Goal: Transaction & Acquisition: Book appointment/travel/reservation

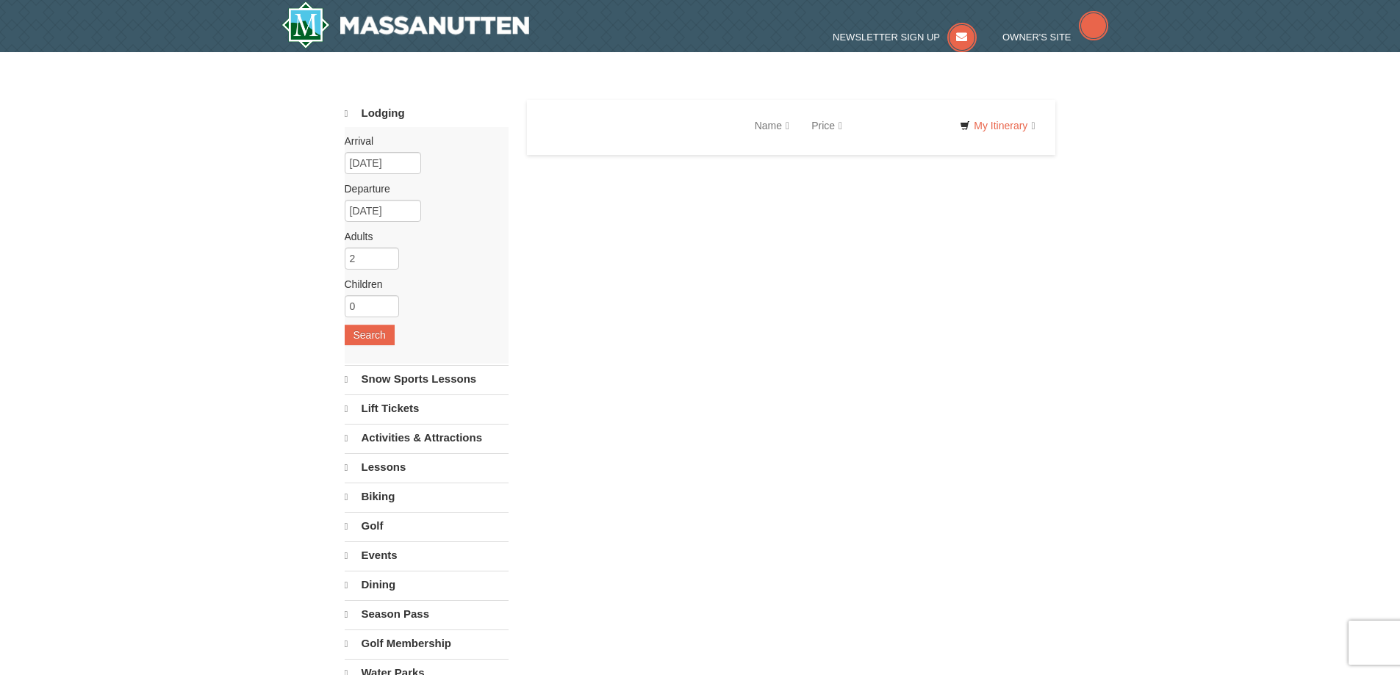
select select "9"
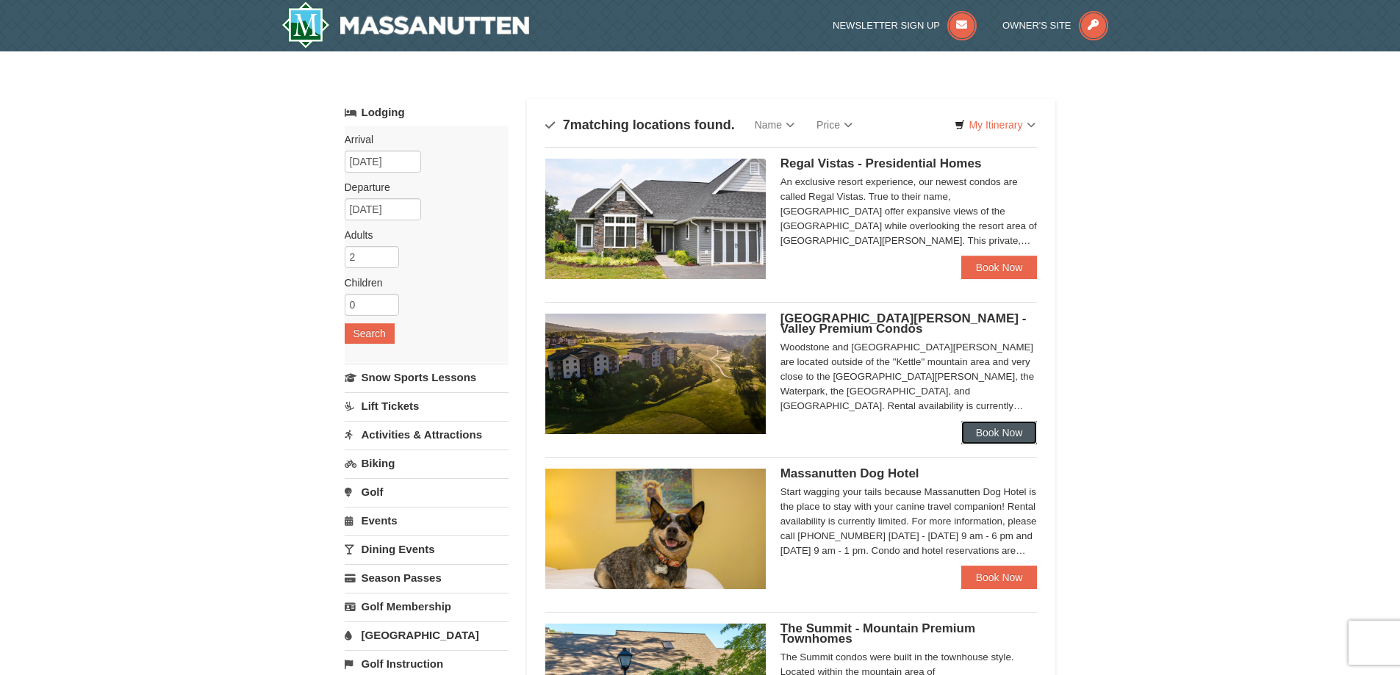
click at [986, 432] on link "Book Now" at bounding box center [999, 433] width 76 height 24
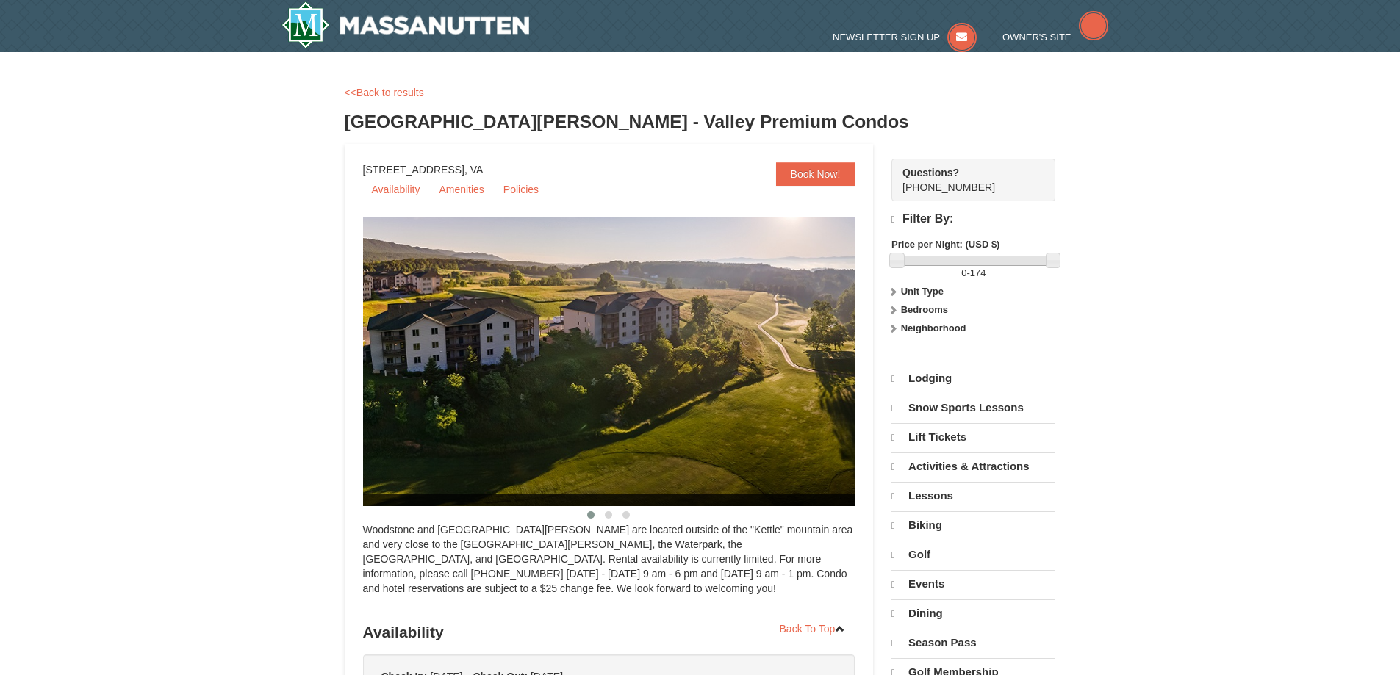
select select "9"
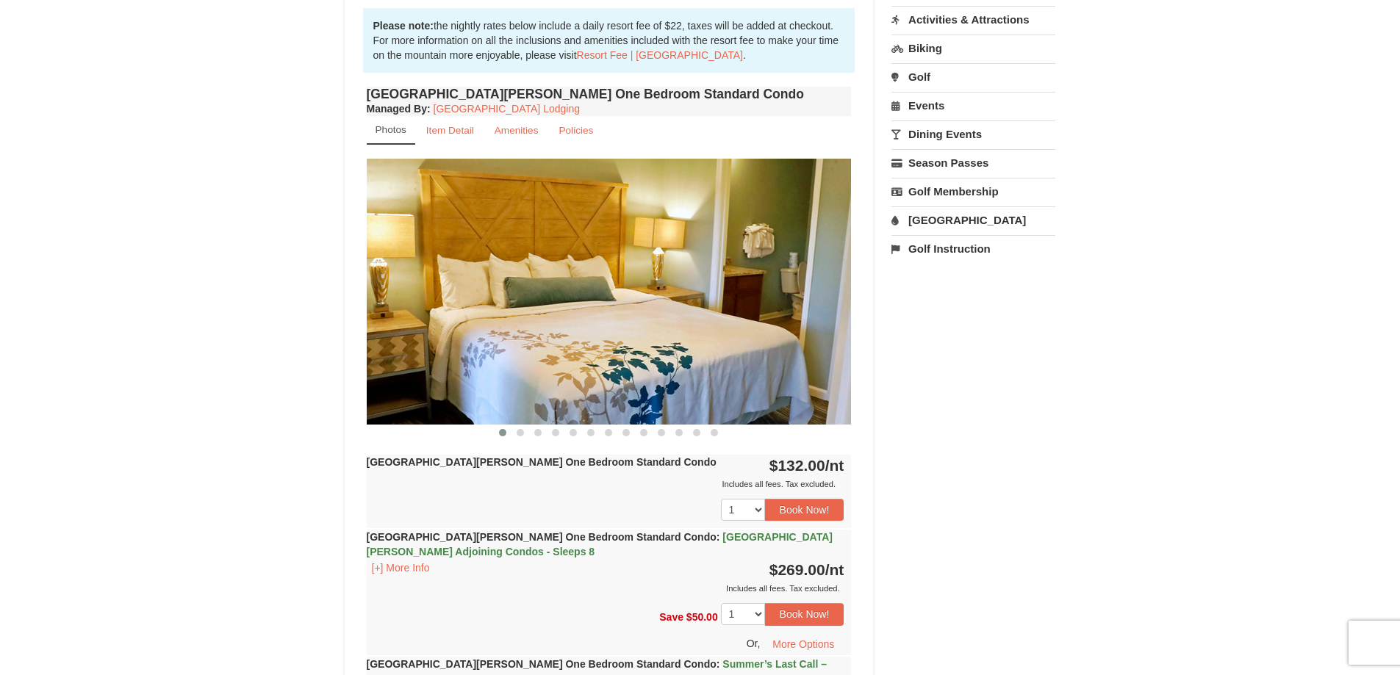
scroll to position [514, 0]
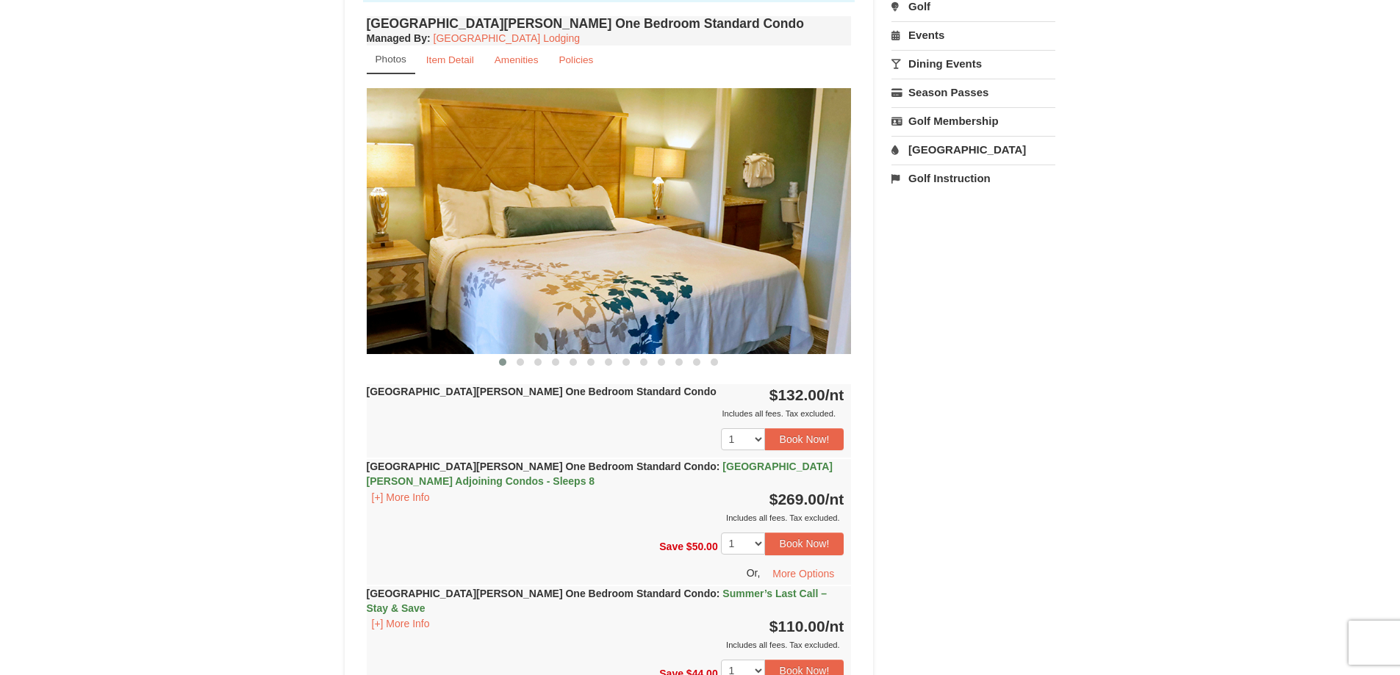
drag, startPoint x: 824, startPoint y: 221, endPoint x: 833, endPoint y: 216, distance: 9.9
click at [832, 215] on img at bounding box center [609, 220] width 485 height 265
click at [832, 212] on img at bounding box center [609, 220] width 485 height 265
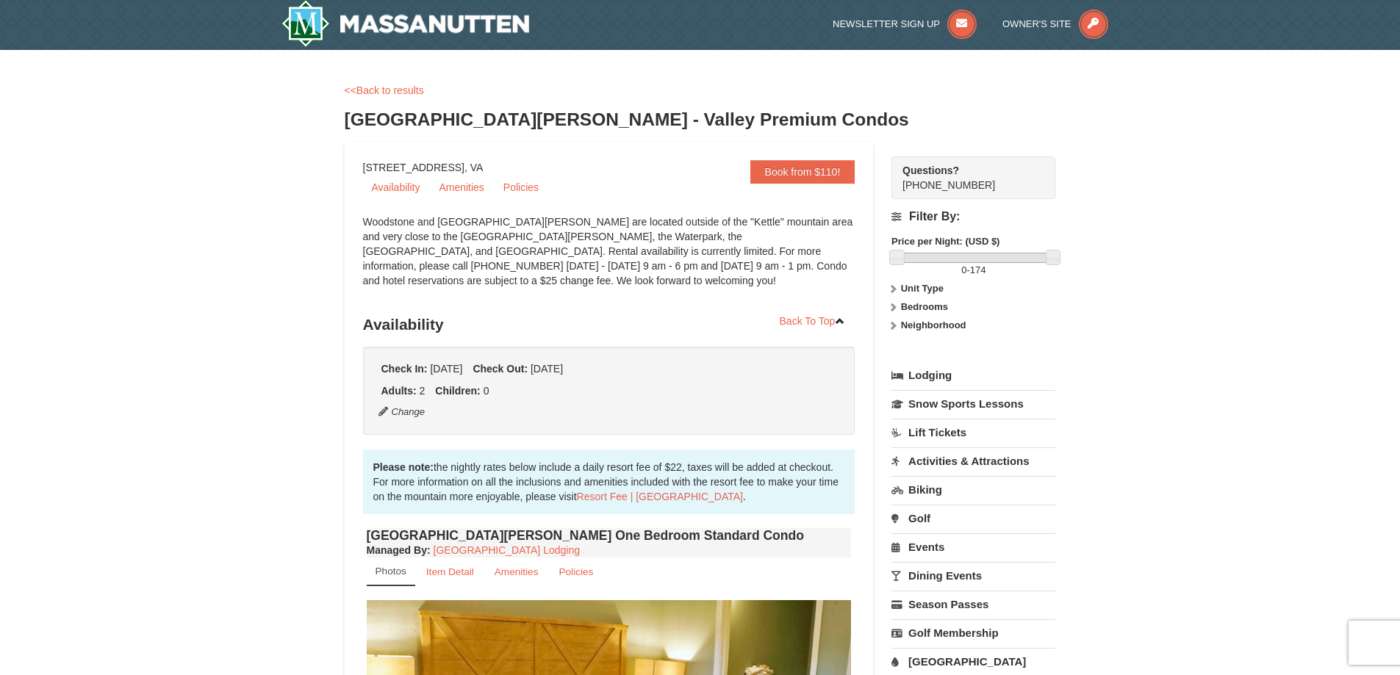
scroll to position [0, 0]
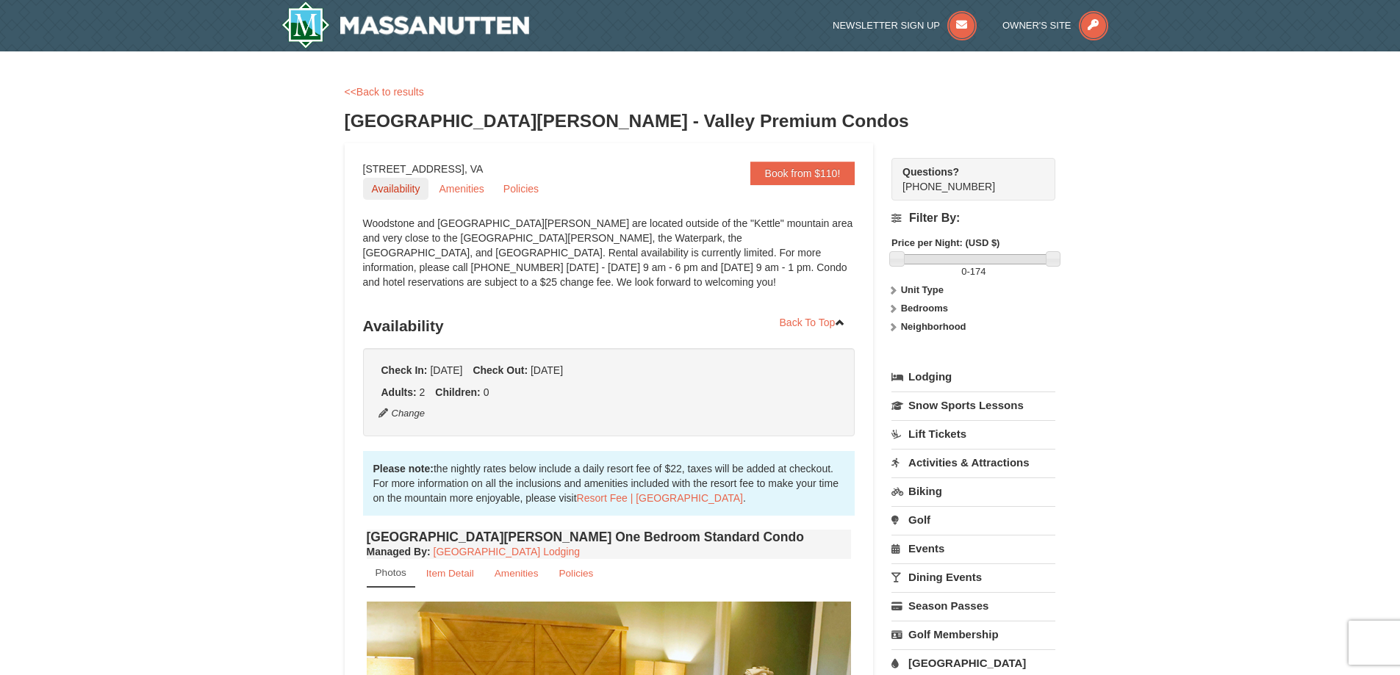
click at [395, 192] on link "Availability" at bounding box center [396, 189] width 66 height 22
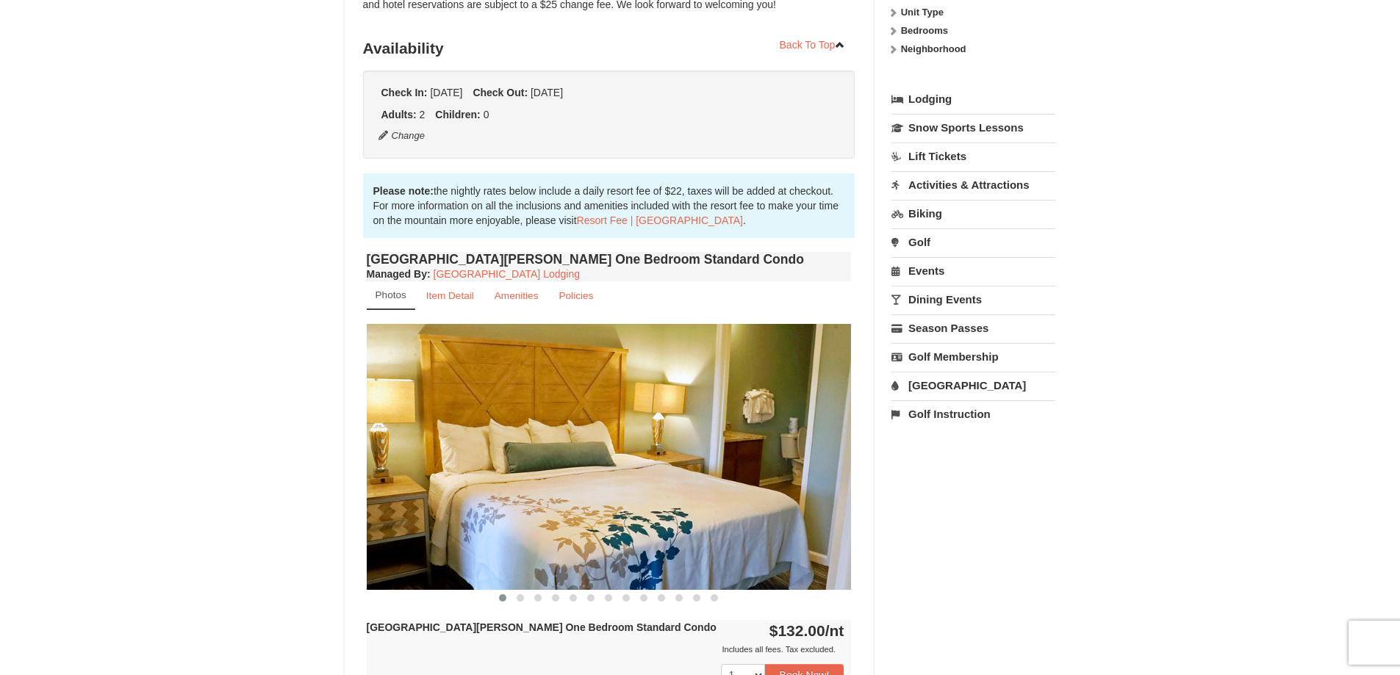
scroll to position [312, 0]
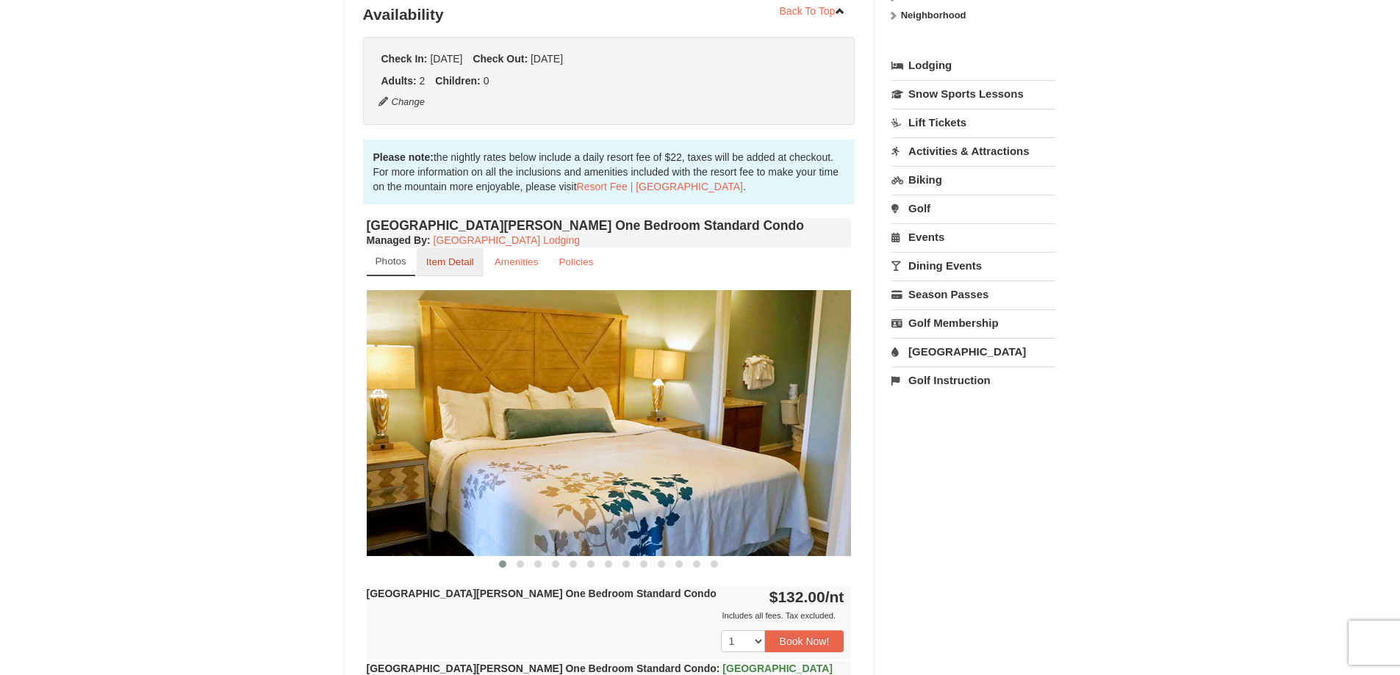
click at [457, 258] on small "Item Detail" at bounding box center [450, 262] width 48 height 11
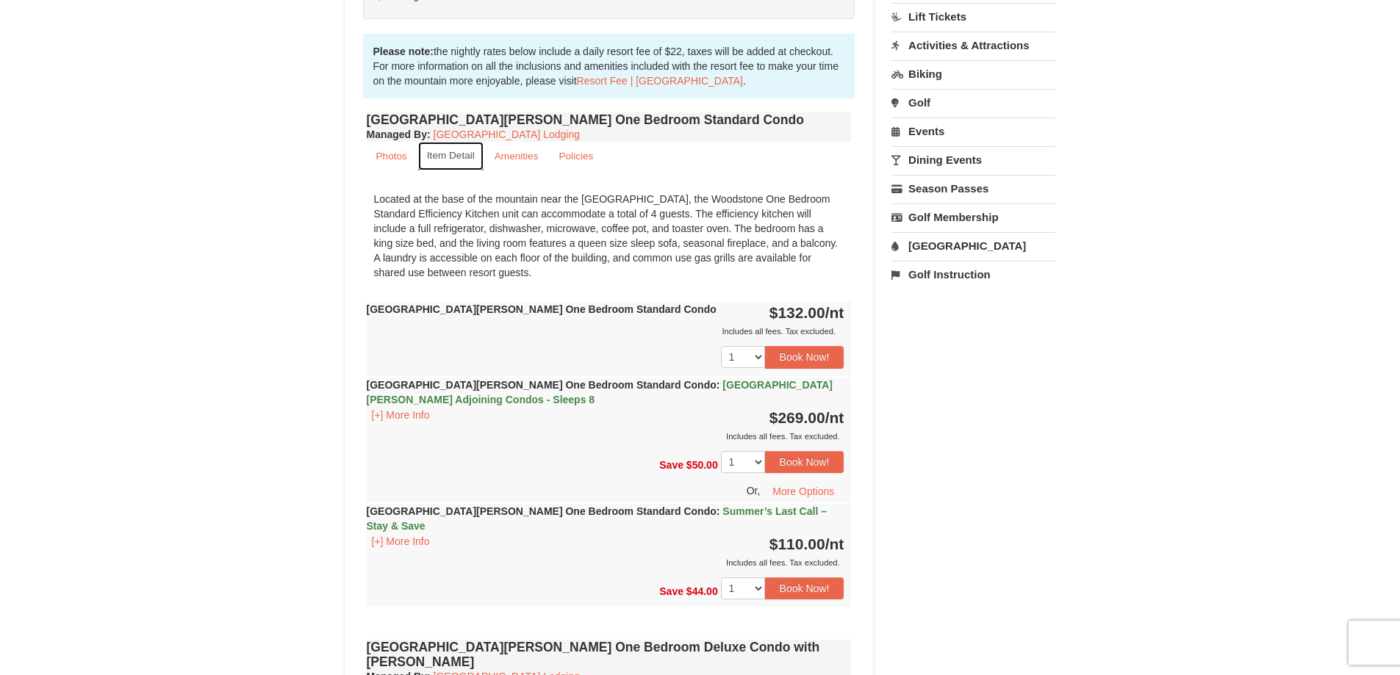
scroll to position [459, 0]
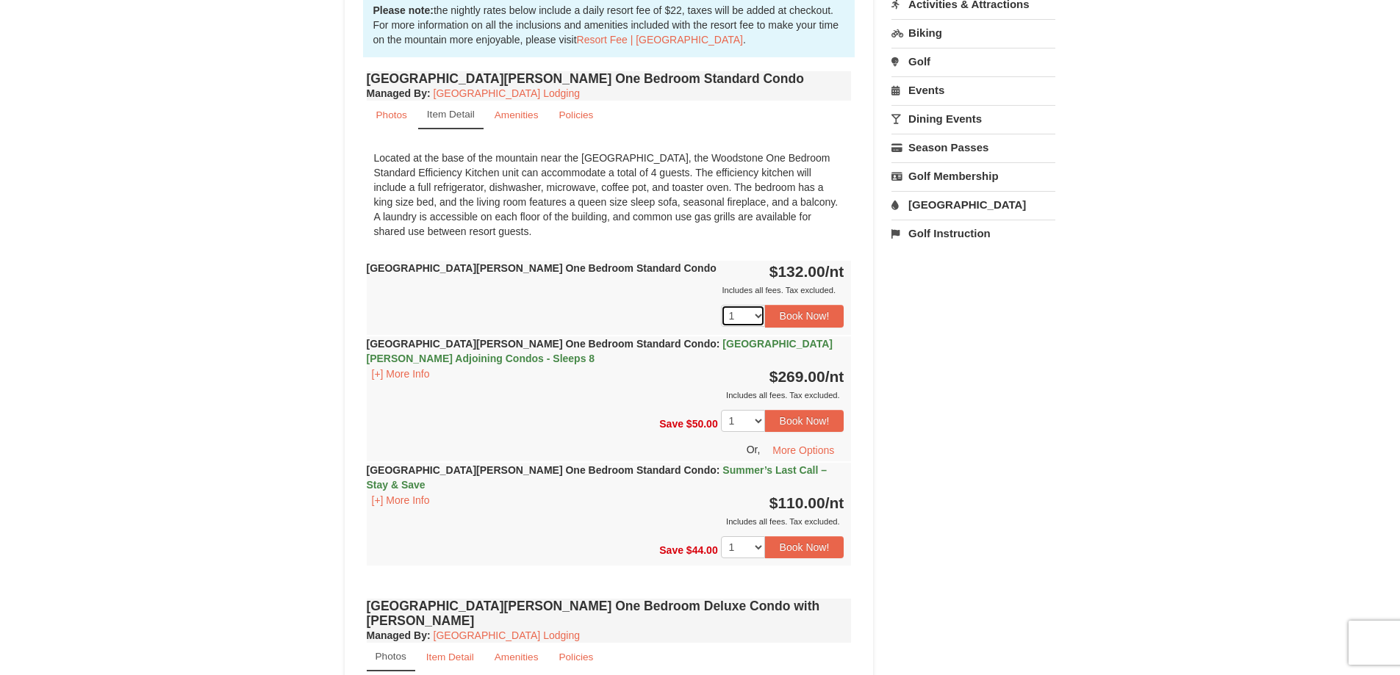
click at [760, 317] on select "1 2 3 4 5 6 7 8 9 10 11 12 13 14 15 16 17 18" at bounding box center [743, 316] width 44 height 22
click at [810, 323] on button "Book Now!" at bounding box center [804, 316] width 79 height 22
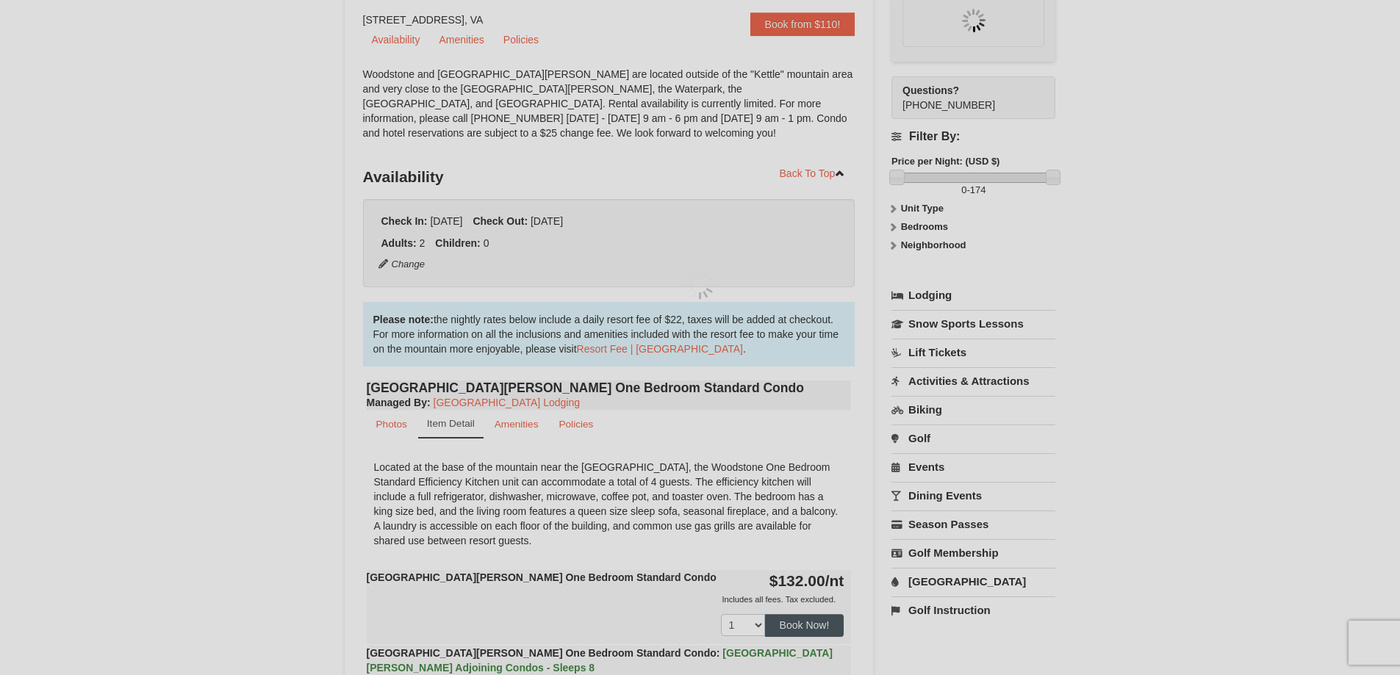
scroll to position [143, 0]
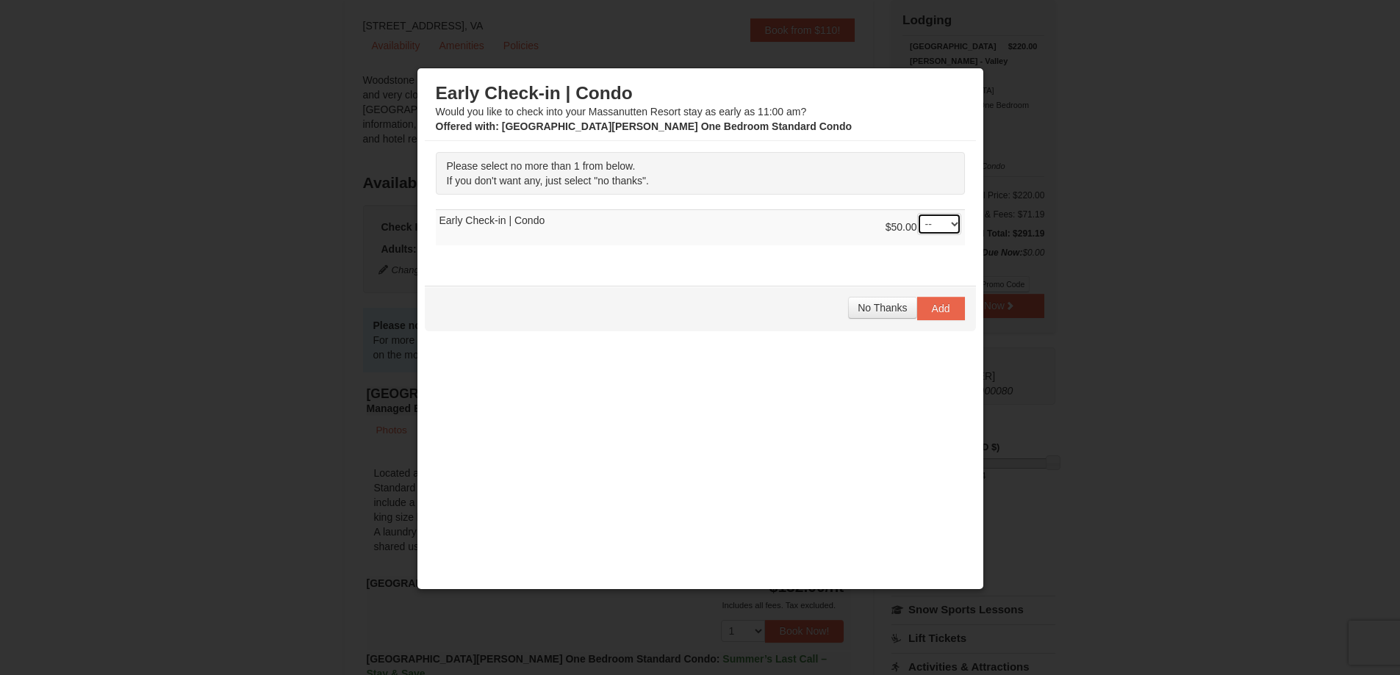
click at [943, 220] on select "-- 01" at bounding box center [939, 224] width 44 height 22
click at [940, 218] on select "-- 01" at bounding box center [939, 224] width 44 height 22
click at [881, 307] on span "No Thanks" at bounding box center [882, 308] width 49 height 12
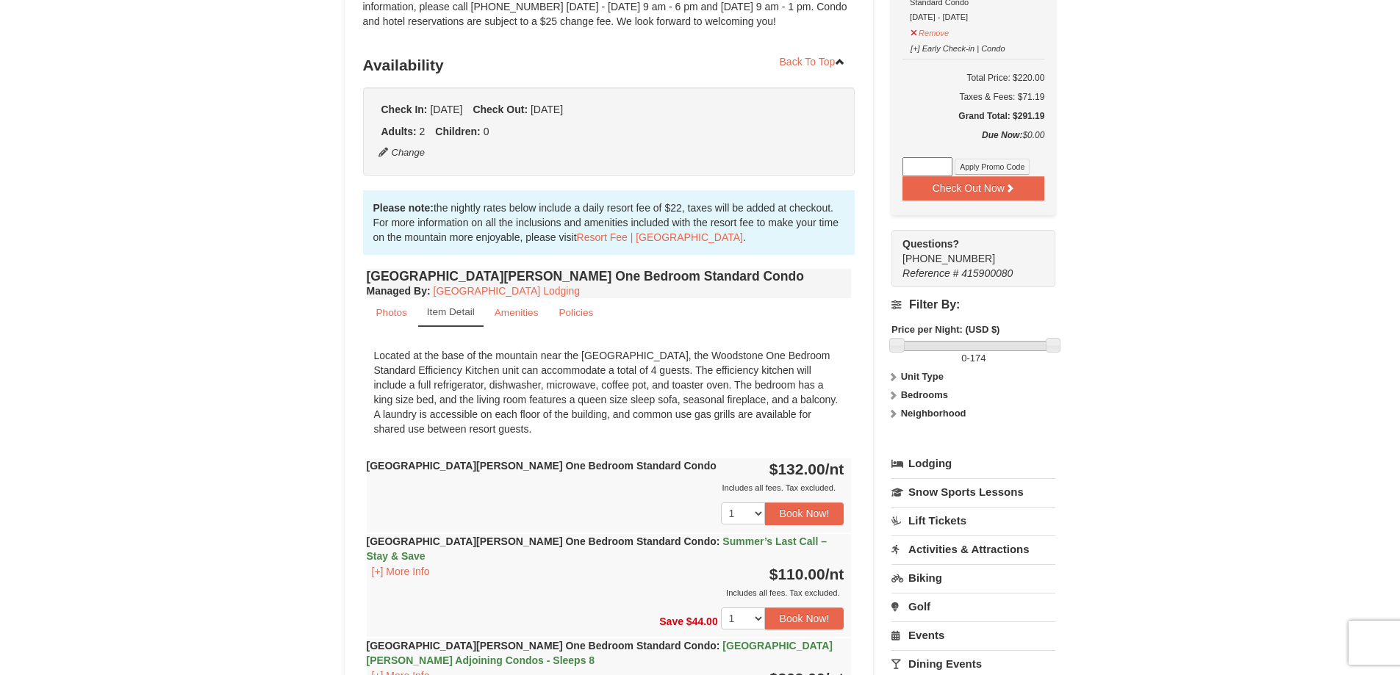
scroll to position [0, 0]
